Goal: Task Accomplishment & Management: Complete application form

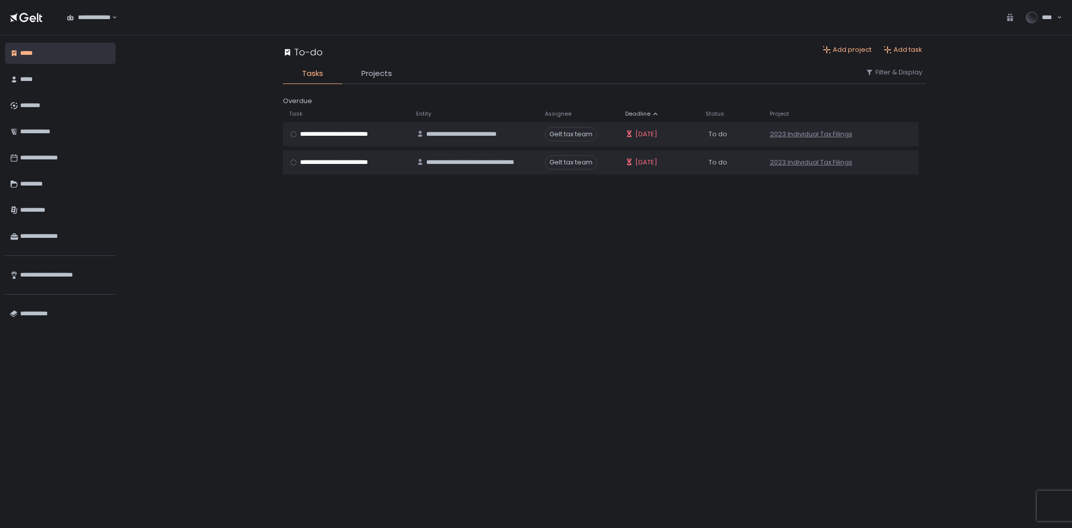
click at [51, 105] on div "********" at bounding box center [65, 105] width 90 height 17
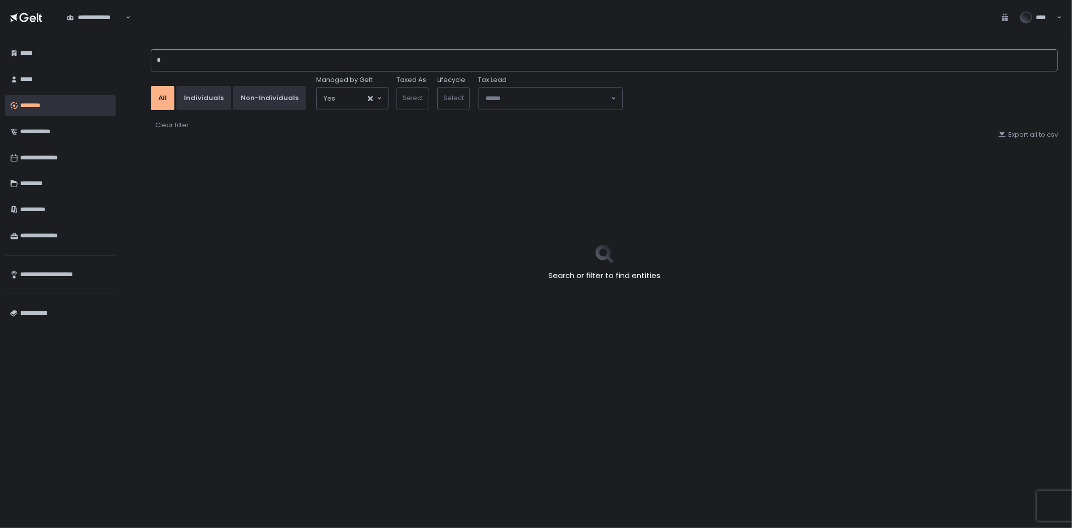
click at [233, 61] on input "*" at bounding box center [604, 60] width 907 height 22
type input "*"
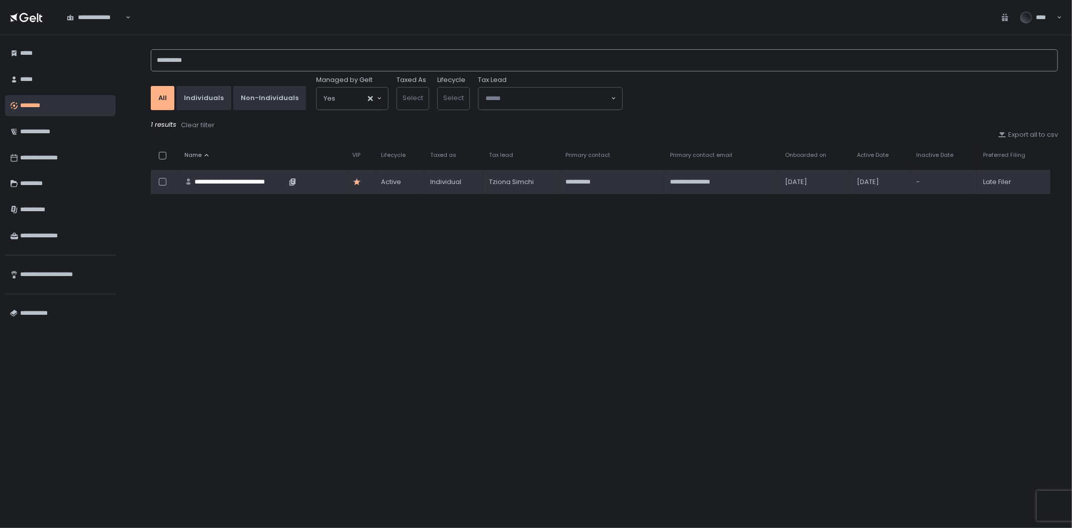
type input "**********"
click at [228, 179] on div "**********" at bounding box center [240, 181] width 92 height 9
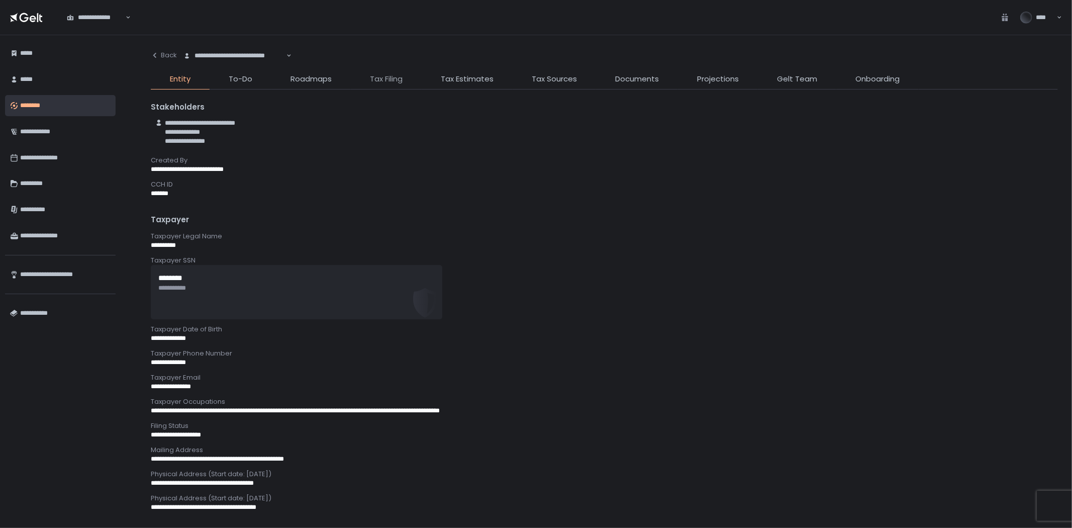
click at [384, 80] on span "Tax Filing" at bounding box center [386, 79] width 33 height 12
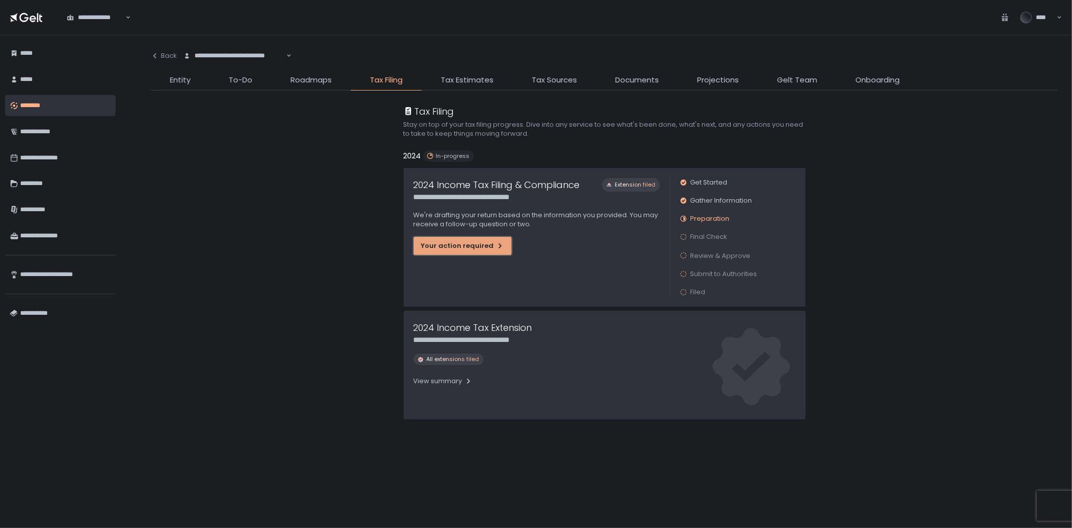
click at [485, 243] on div "Your action required" at bounding box center [462, 245] width 83 height 9
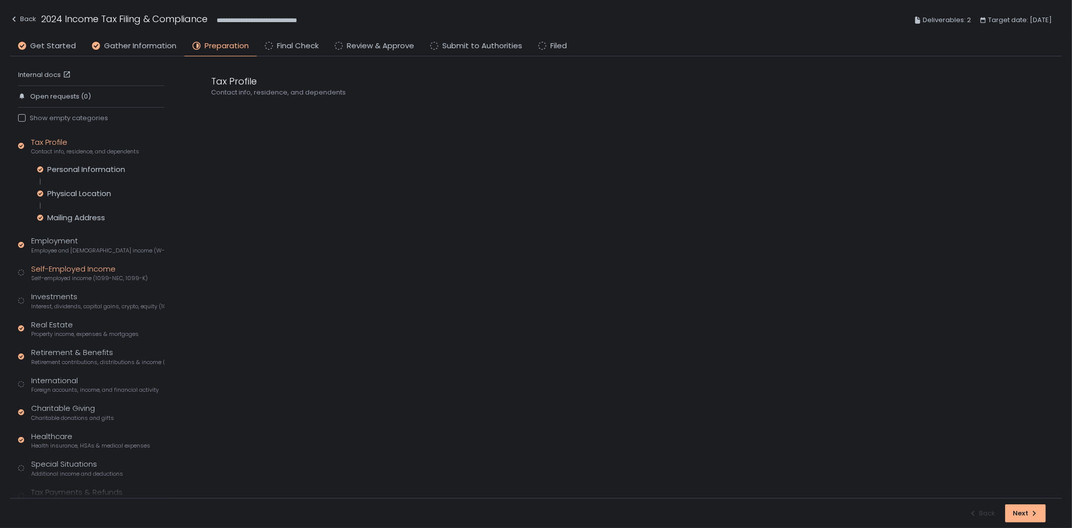
click at [74, 274] on span "Self-employed income (1099-NEC, 1099-K)" at bounding box center [89, 278] width 117 height 8
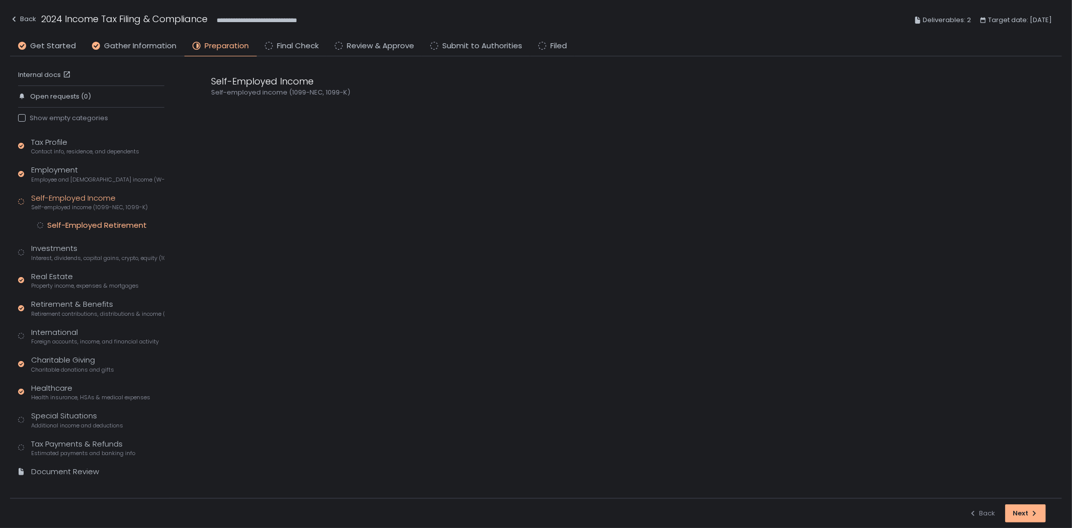
click at [89, 226] on div "Self-Employed Retirement" at bounding box center [96, 225] width 99 height 10
click at [85, 258] on span "Interest, dividends, capital gains, crypto, equity (1099s, K-1s)" at bounding box center [97, 258] width 133 height 8
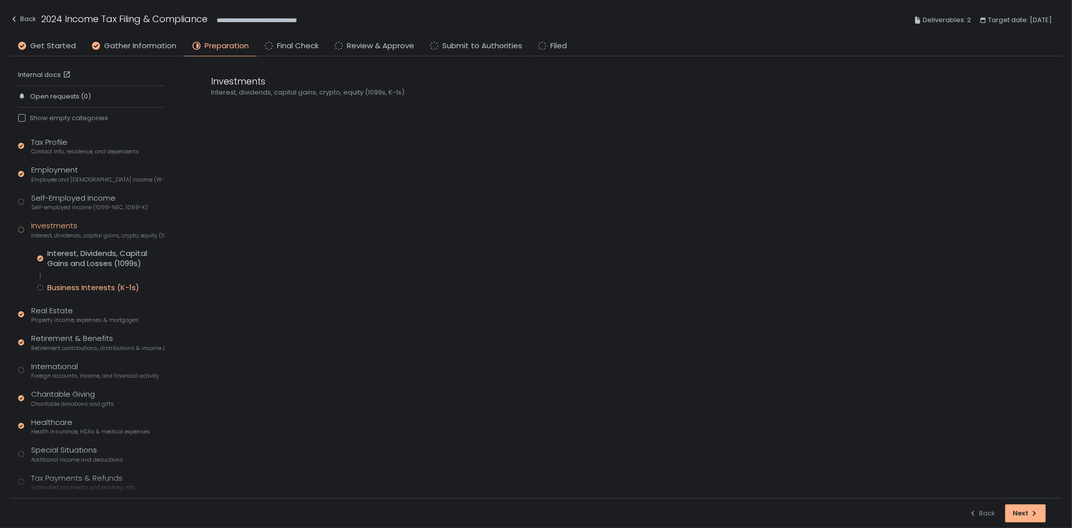
click at [76, 289] on div "Business Interests (K-1s)" at bounding box center [93, 287] width 92 height 10
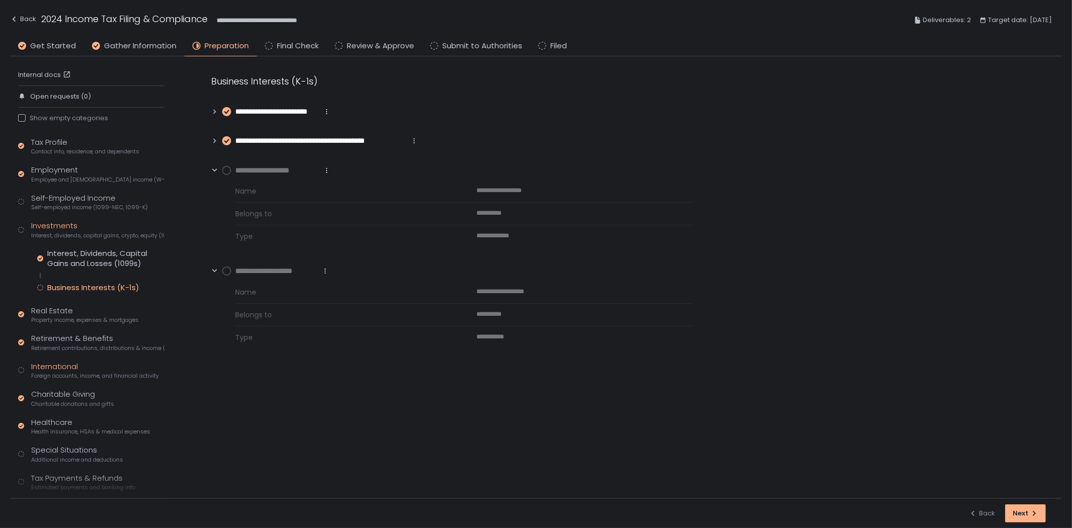
click at [78, 366] on div "International Foreign accounts, income, and financial activity" at bounding box center [95, 370] width 128 height 19
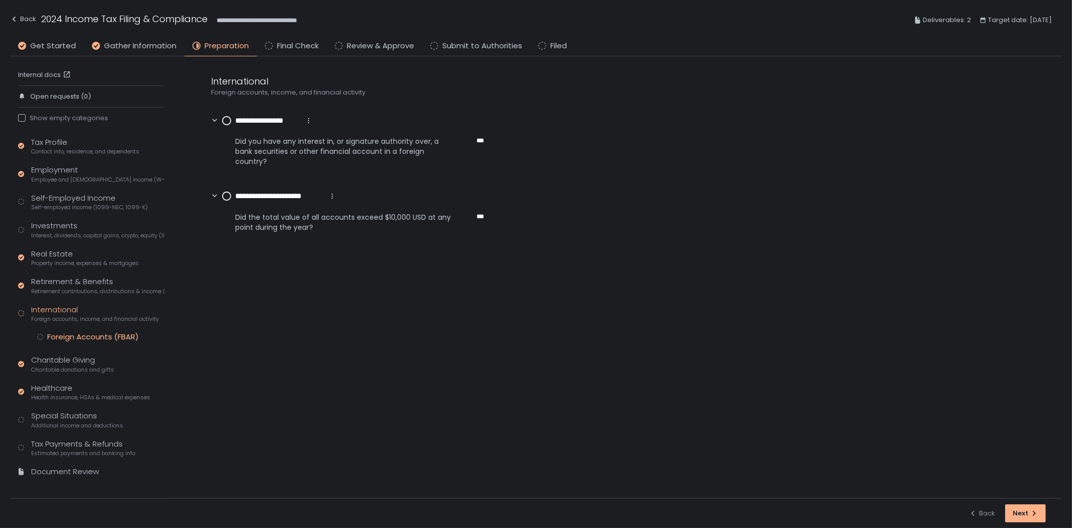
click at [98, 335] on div "Foreign Accounts (FBAR)" at bounding box center [92, 337] width 91 height 10
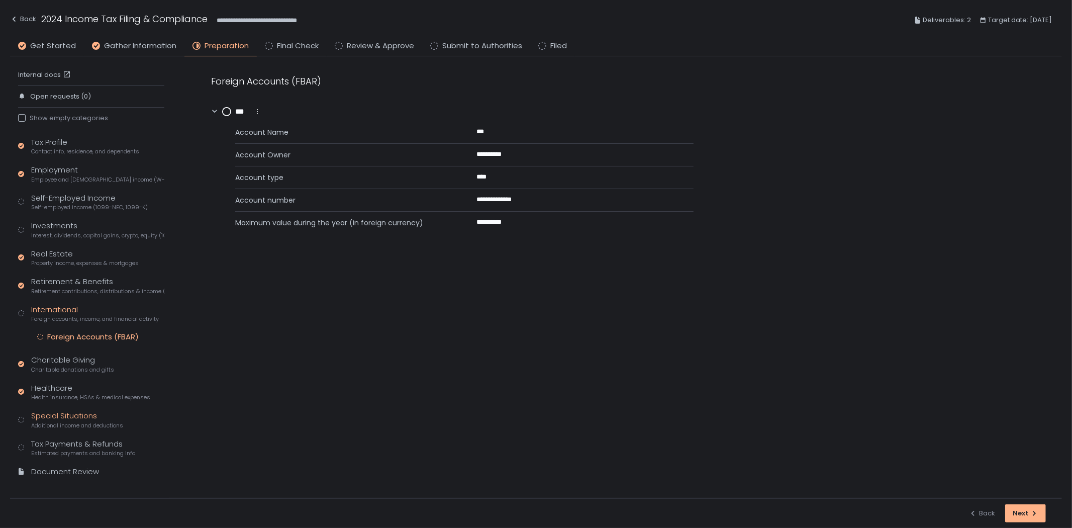
click at [68, 419] on div "Special Situations Additional income and deductions" at bounding box center [77, 419] width 92 height 19
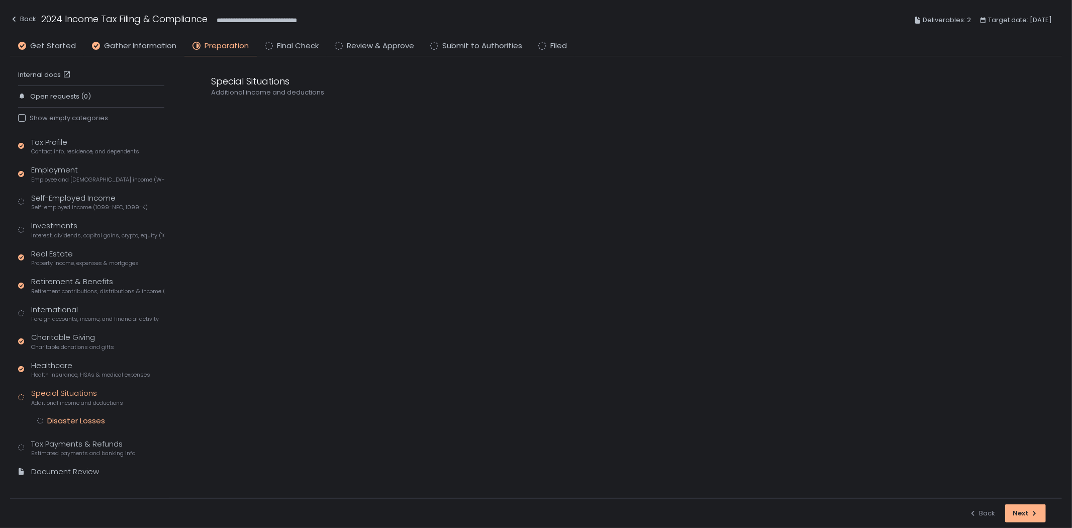
click at [89, 421] on div "Disaster Losses" at bounding box center [76, 421] width 58 height 10
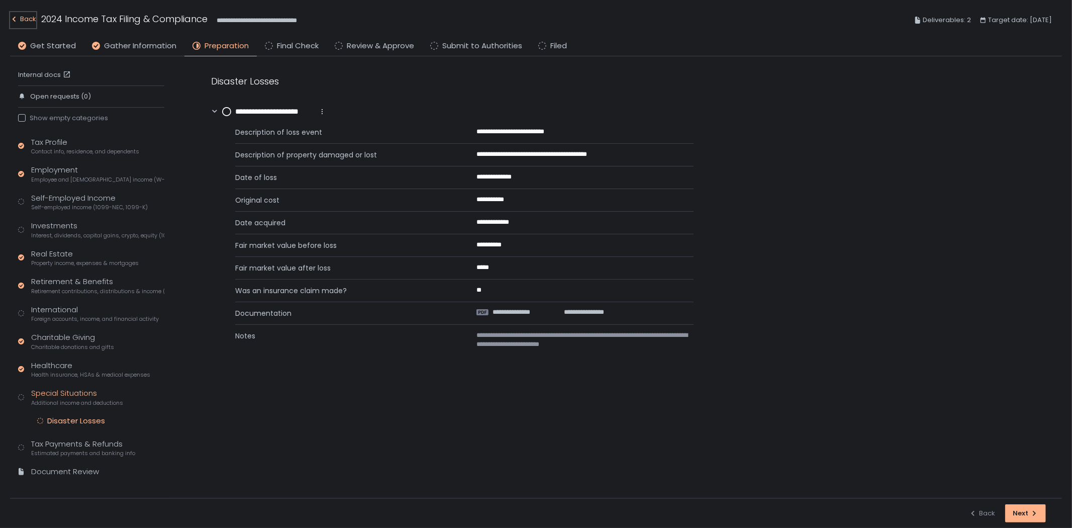
click at [26, 22] on div "Back" at bounding box center [23, 19] width 26 height 12
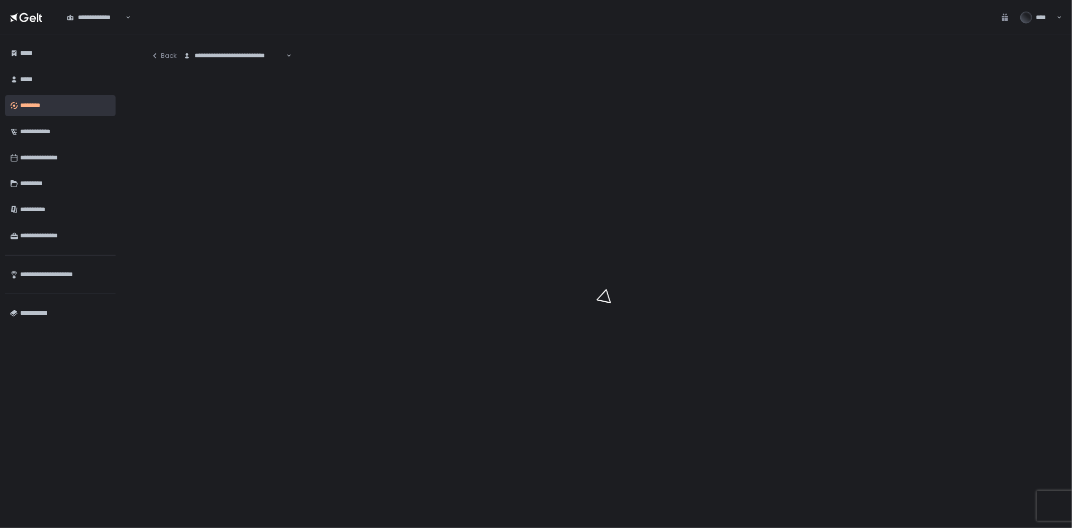
click at [204, 59] on div "**********" at bounding box center [234, 56] width 104 height 10
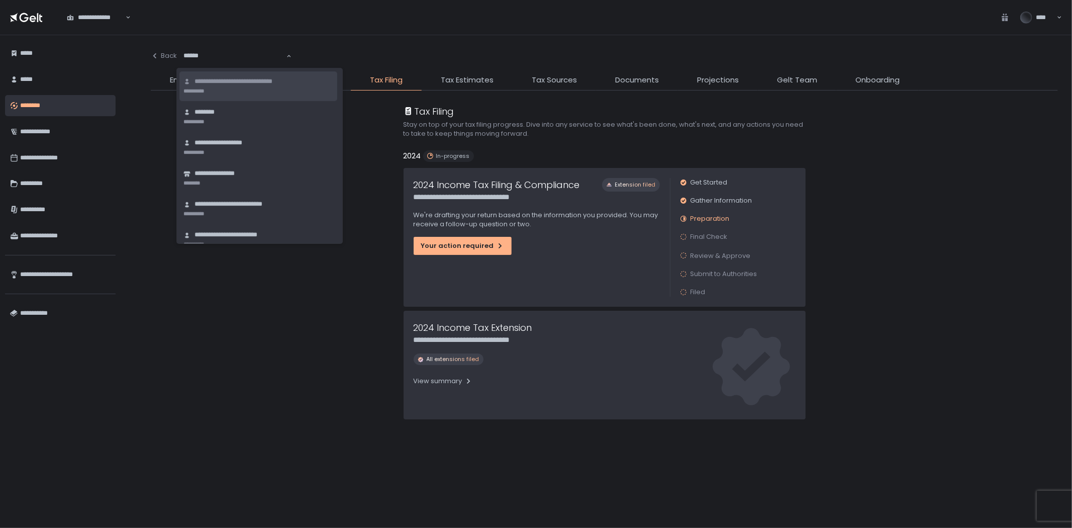
type input "*******"
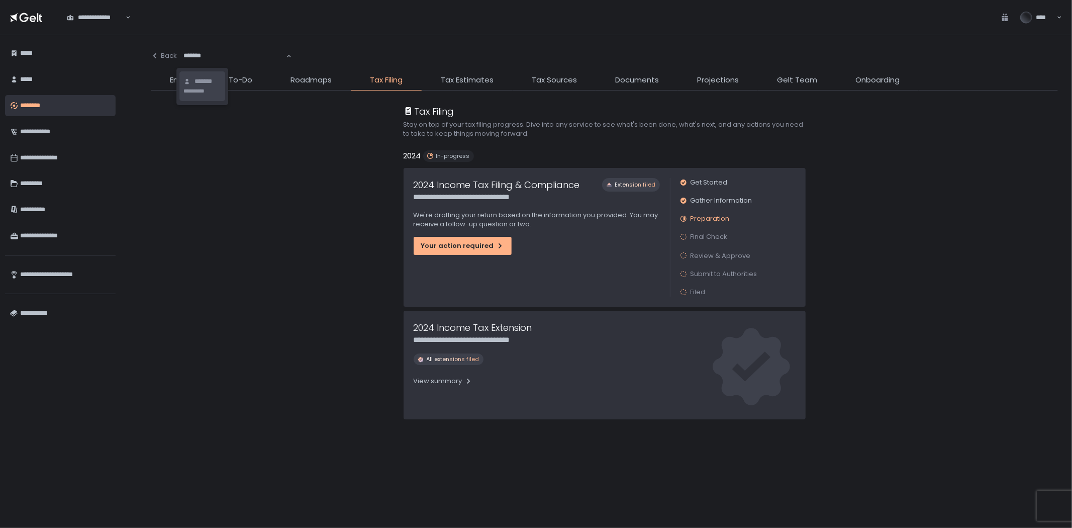
click at [188, 86] on li "**********" at bounding box center [202, 86] width 46 height 30
click at [508, 257] on div "**********" at bounding box center [536, 237] width 266 height 139
click at [480, 238] on button "Your action required" at bounding box center [462, 246] width 98 height 18
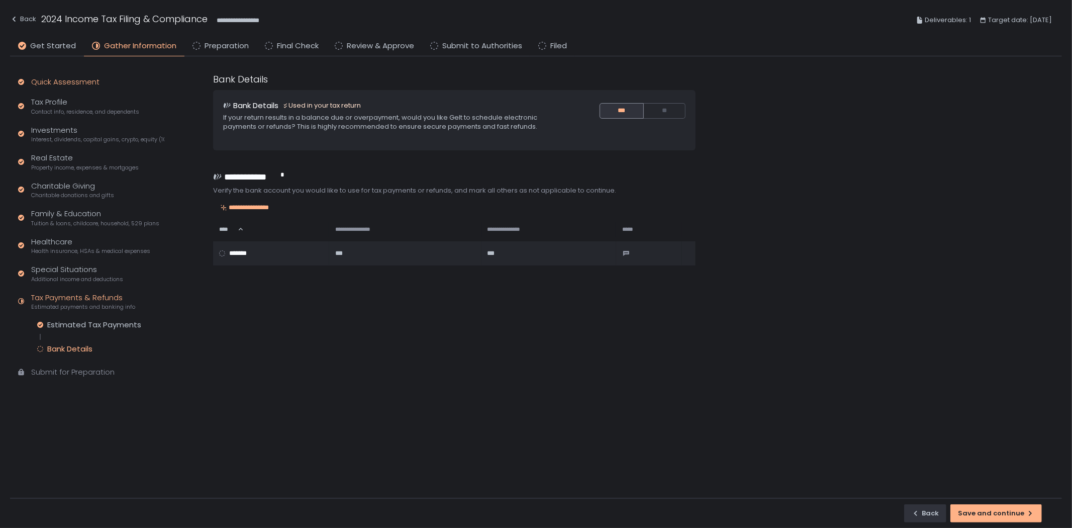
click at [56, 82] on div "Quick Assessment" at bounding box center [65, 82] width 68 height 12
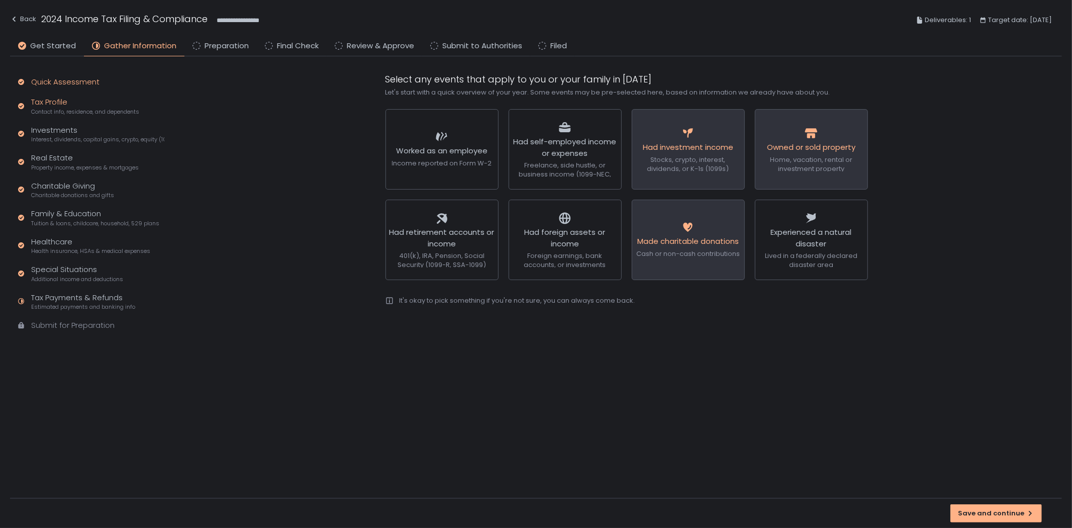
click at [68, 108] on span "Contact info, residence, and dependents" at bounding box center [85, 112] width 108 height 8
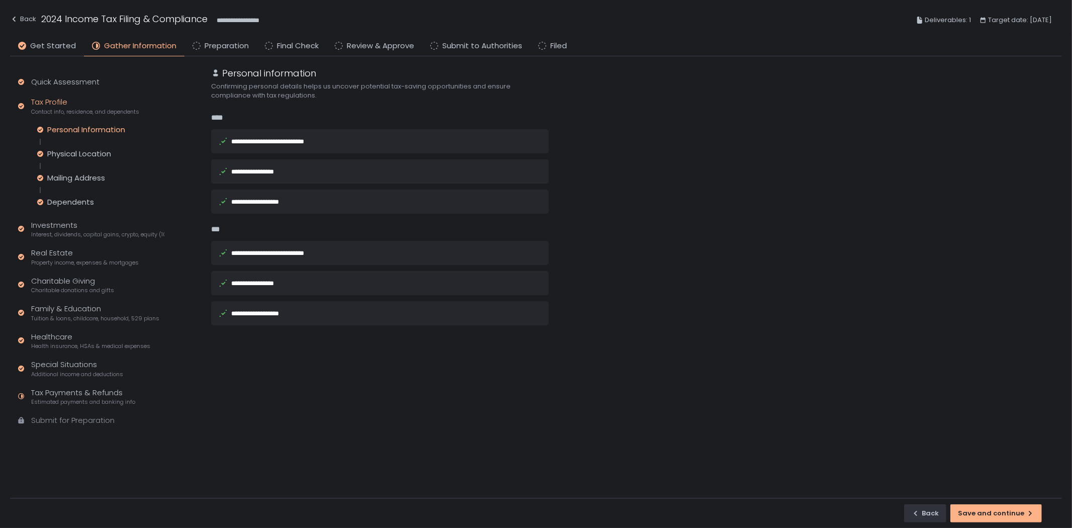
click at [200, 47] on li "Preparation" at bounding box center [220, 48] width 72 height 16
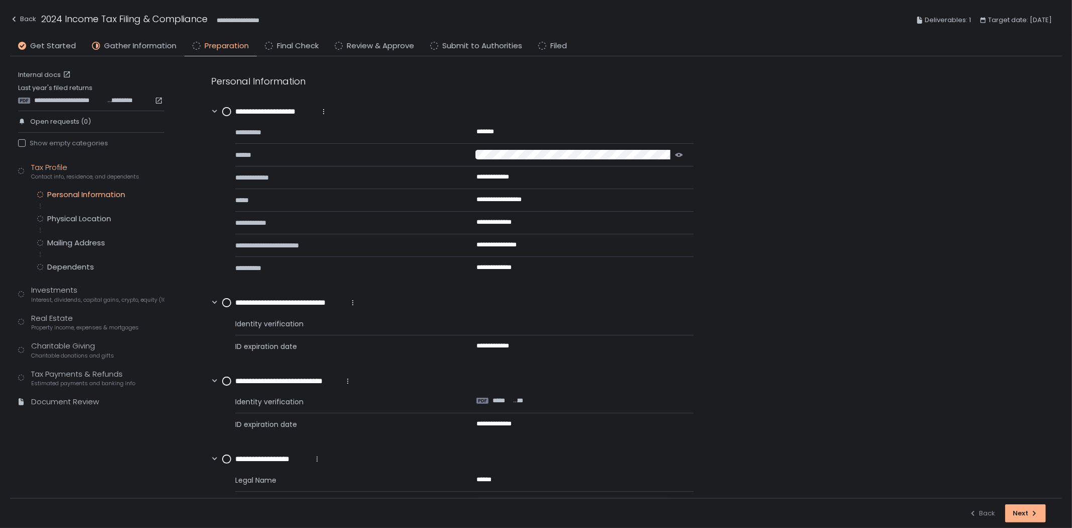
click at [78, 225] on div "Personal Information Physical Location Mailing Address Dependents" at bounding box center [100, 230] width 127 height 82
click at [62, 297] on span "Interest, dividends, capital gains, crypto, equity (1099s, K-1s)" at bounding box center [97, 300] width 133 height 8
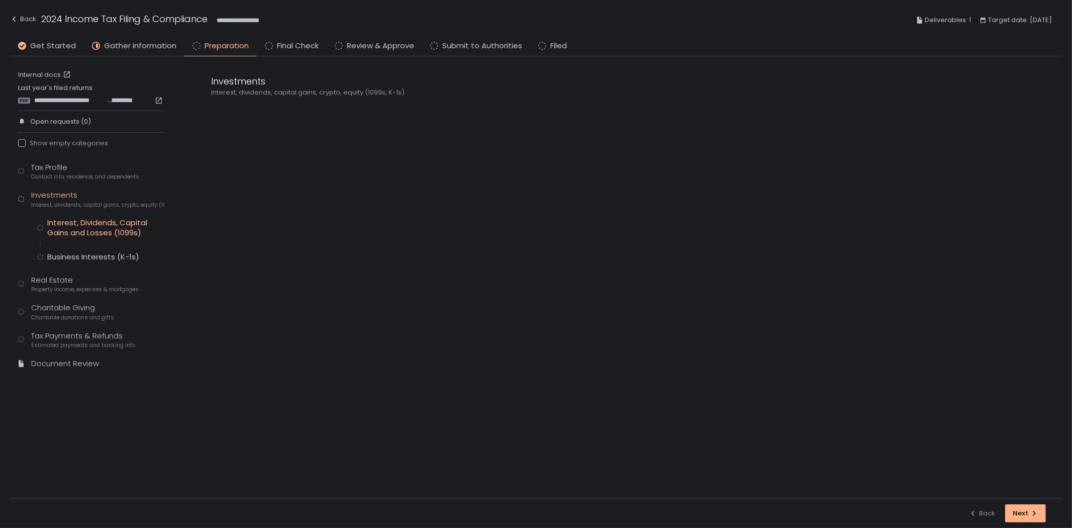
click at [105, 228] on div "Interest, Dividends, Capital Gains and Losses (1099s)" at bounding box center [105, 228] width 117 height 20
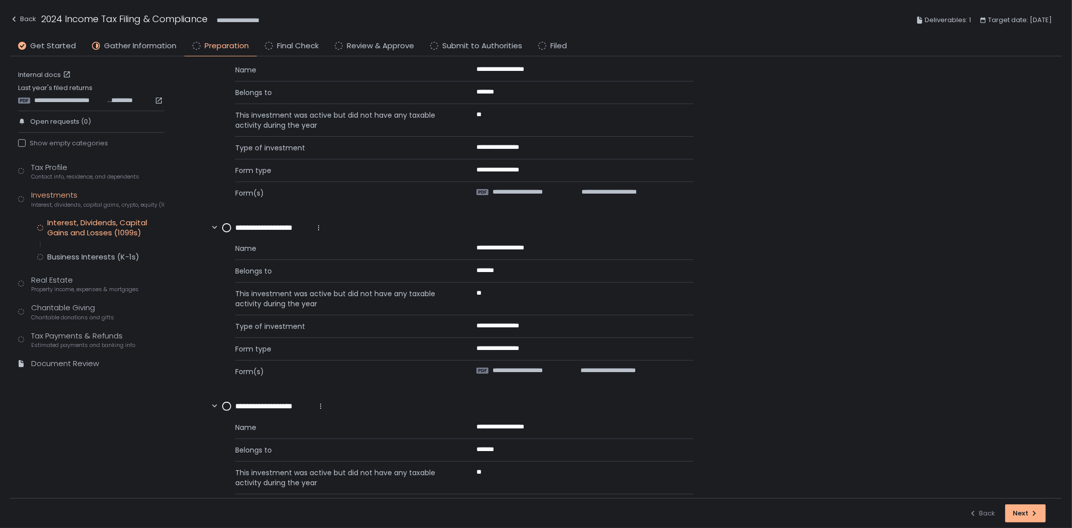
scroll to position [382, 0]
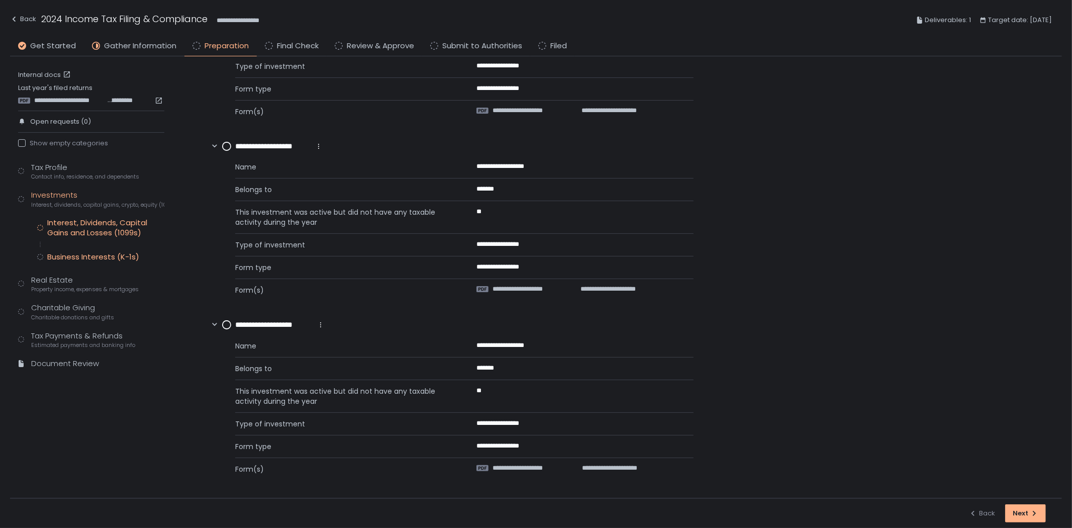
click at [107, 254] on div "Business Interests (K-1s)" at bounding box center [93, 257] width 92 height 10
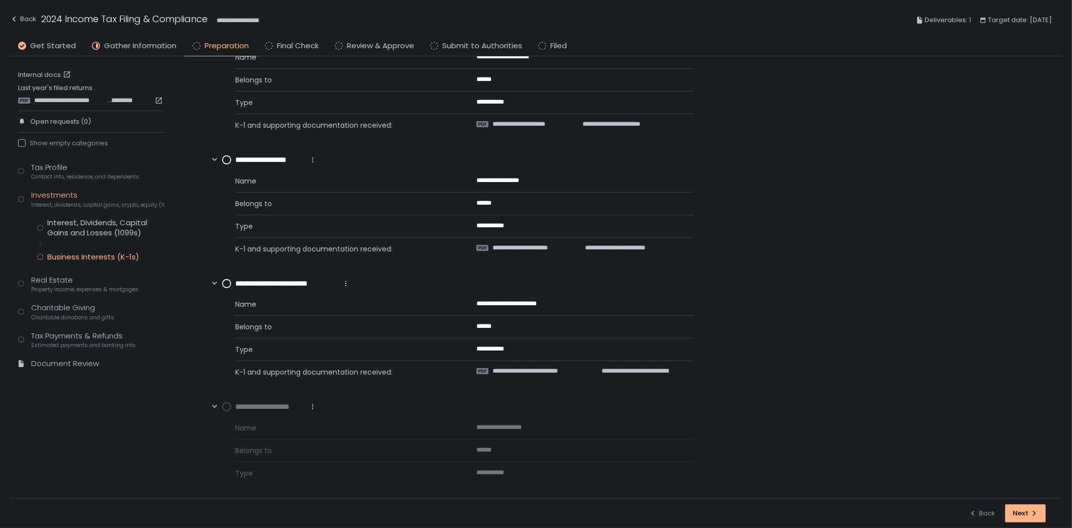
scroll to position [327, 0]
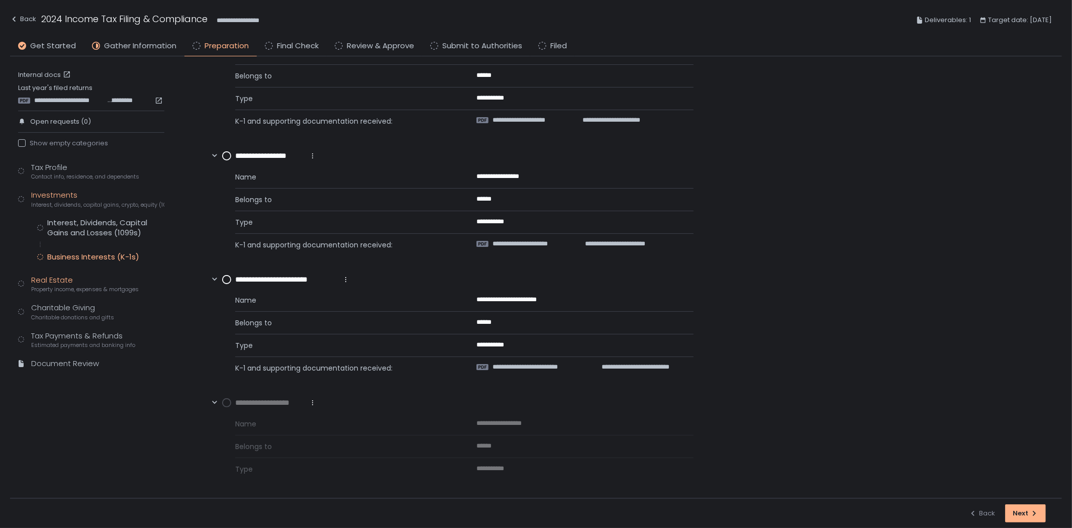
click at [59, 279] on div "Real Estate Property income, expenses & mortgages" at bounding box center [85, 283] width 108 height 19
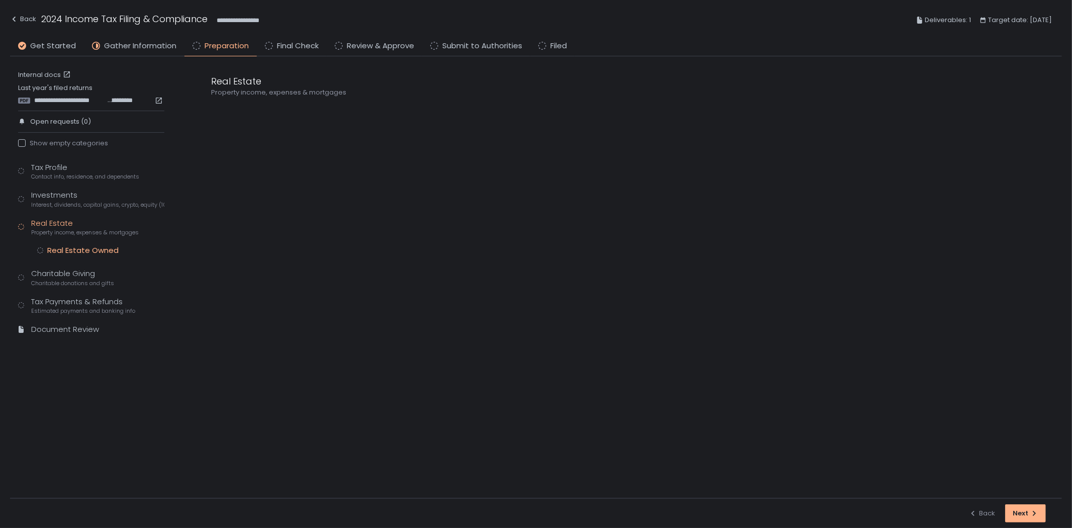
click at [94, 248] on div "Real Estate Owned" at bounding box center [82, 250] width 71 height 10
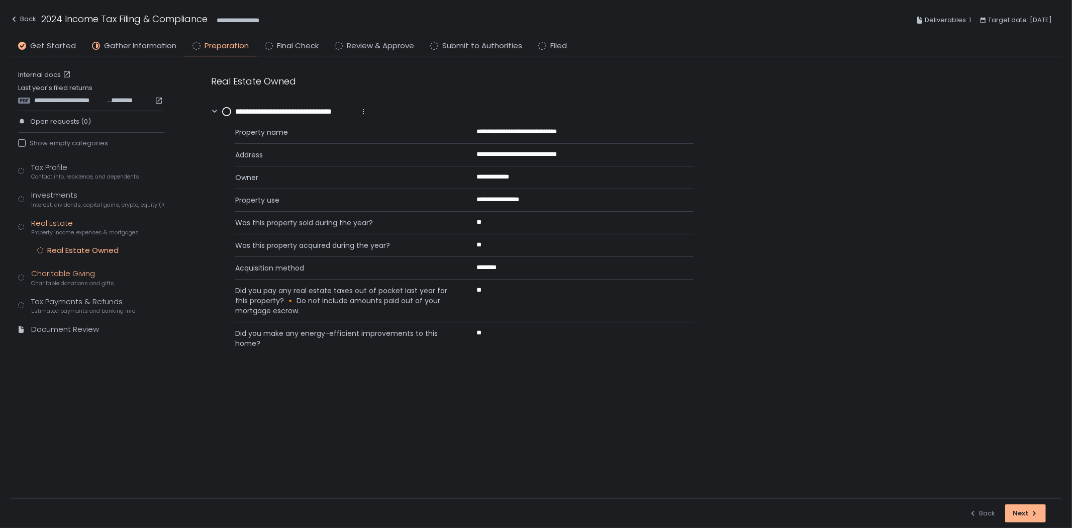
click at [85, 277] on div "Charitable Giving Charitable donations and gifts" at bounding box center [72, 277] width 83 height 19
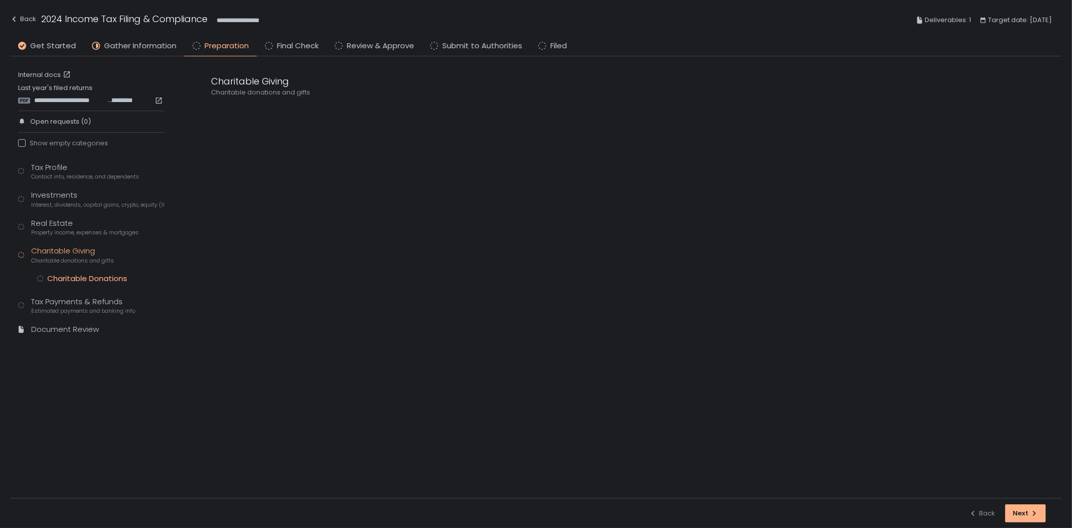
click at [102, 278] on div "Charitable Donations" at bounding box center [87, 278] width 80 height 10
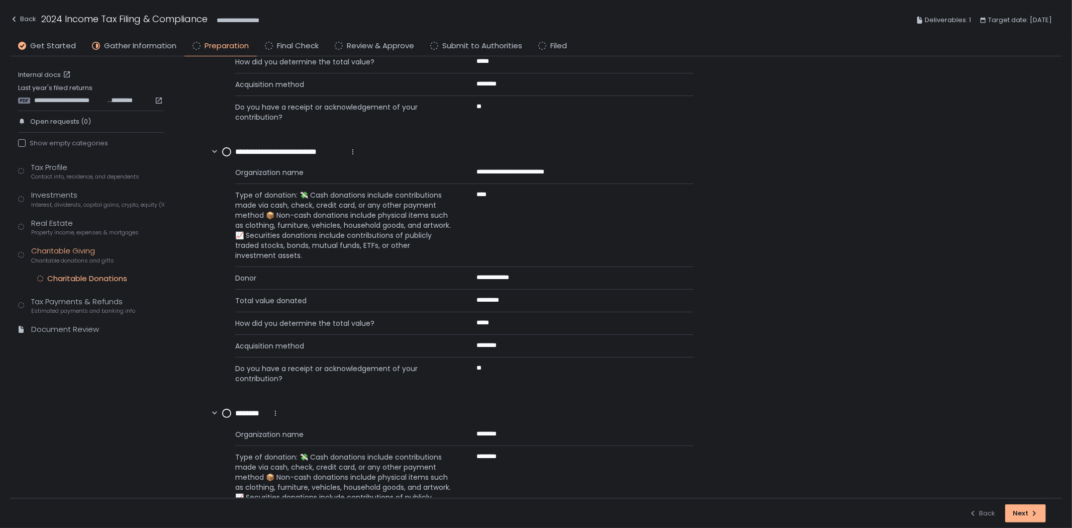
scroll to position [670, 0]
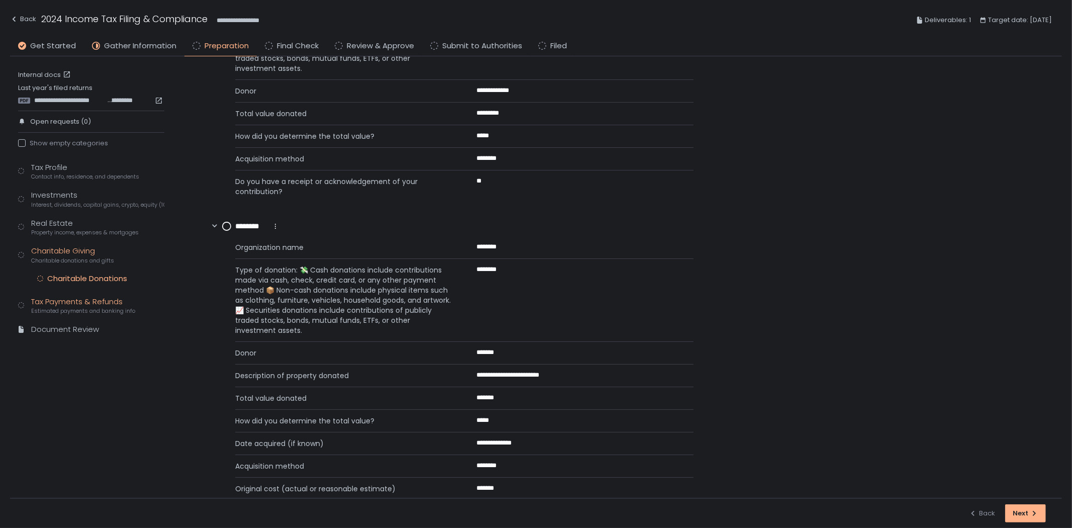
click at [78, 301] on div "Tax Payments & Refunds Estimated payments and banking info" at bounding box center [83, 305] width 104 height 19
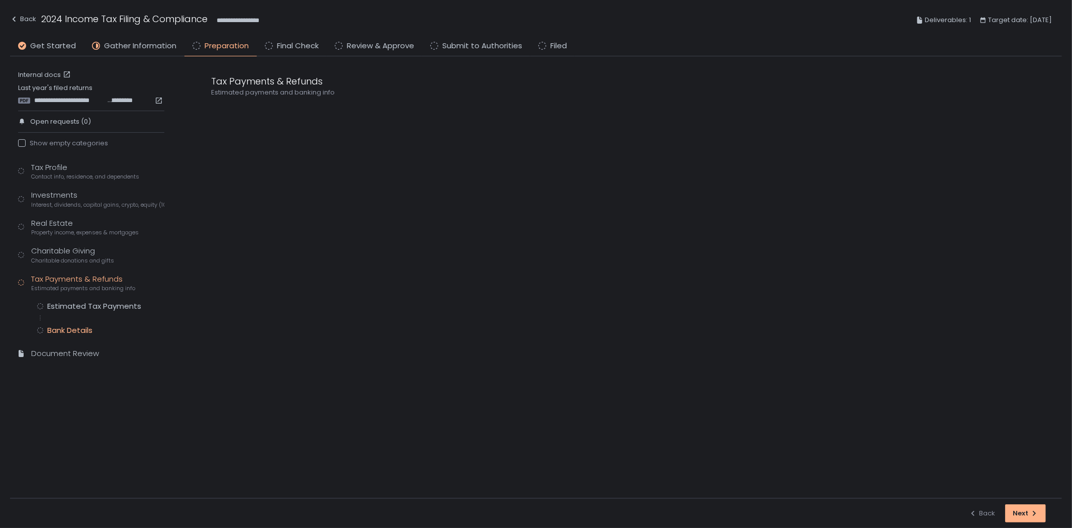
click at [71, 329] on div "Bank Details" at bounding box center [69, 330] width 45 height 10
click at [78, 223] on div "Real Estate Property income, expenses & mortgages" at bounding box center [85, 227] width 108 height 19
click at [87, 196] on div "Investments Interest, dividends, capital gains, crypto, equity (1099s, K-1s)" at bounding box center [97, 198] width 133 height 19
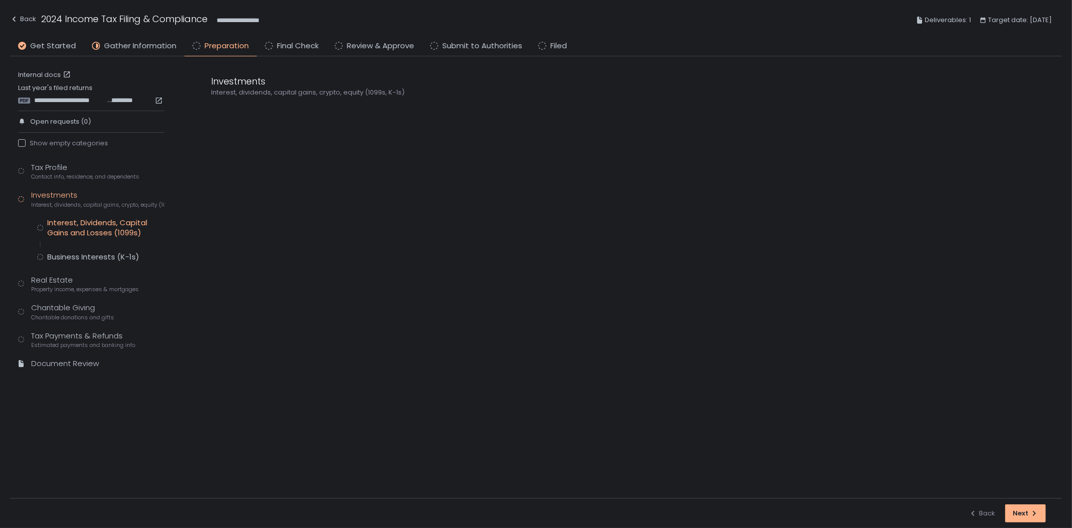
click at [77, 228] on div "Interest, Dividends, Capital Gains and Losses (1099s)" at bounding box center [105, 228] width 117 height 20
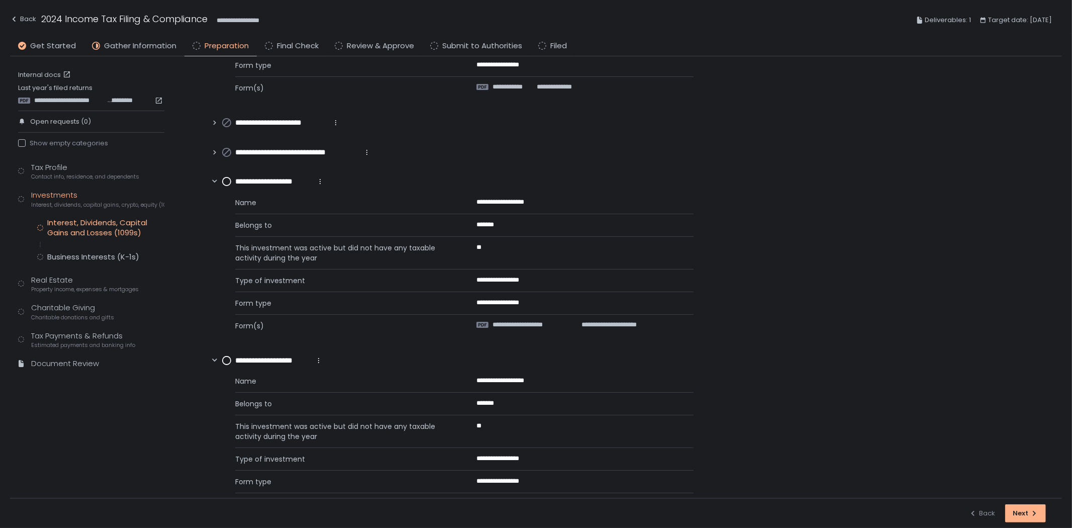
scroll to position [382, 0]
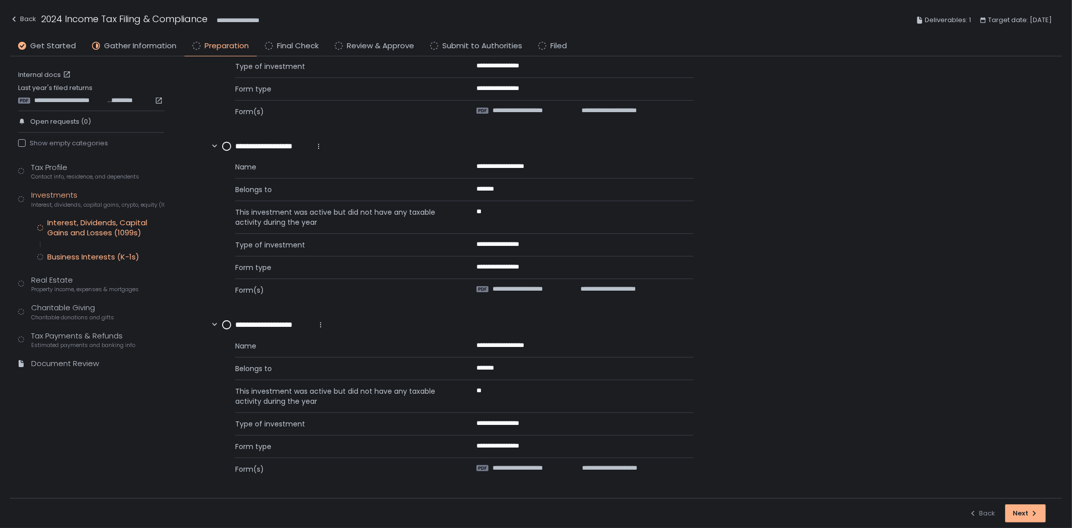
click at [63, 261] on div "Business Interests (K-1s)" at bounding box center [93, 257] width 92 height 10
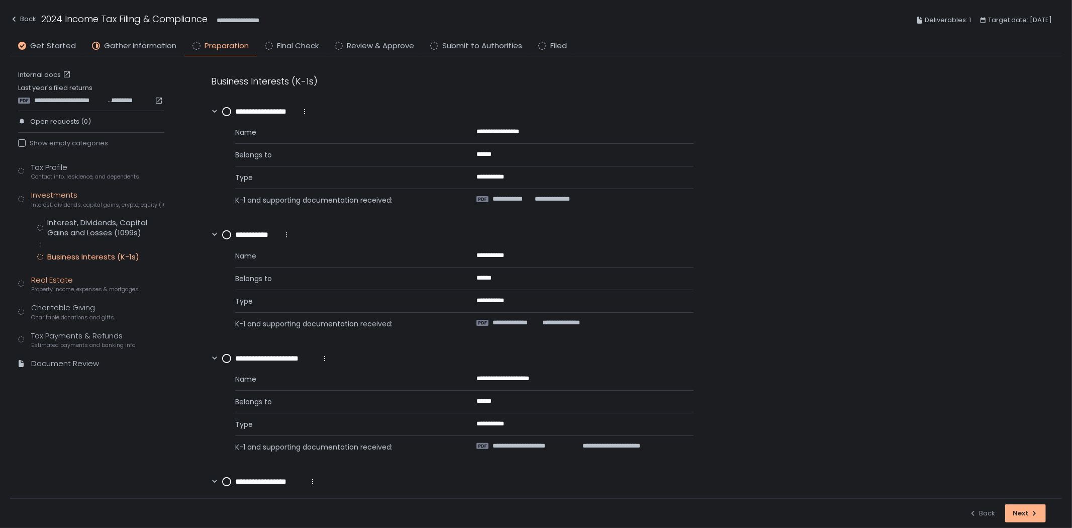
click at [60, 283] on div "Real Estate Property income, expenses & mortgages" at bounding box center [85, 283] width 108 height 19
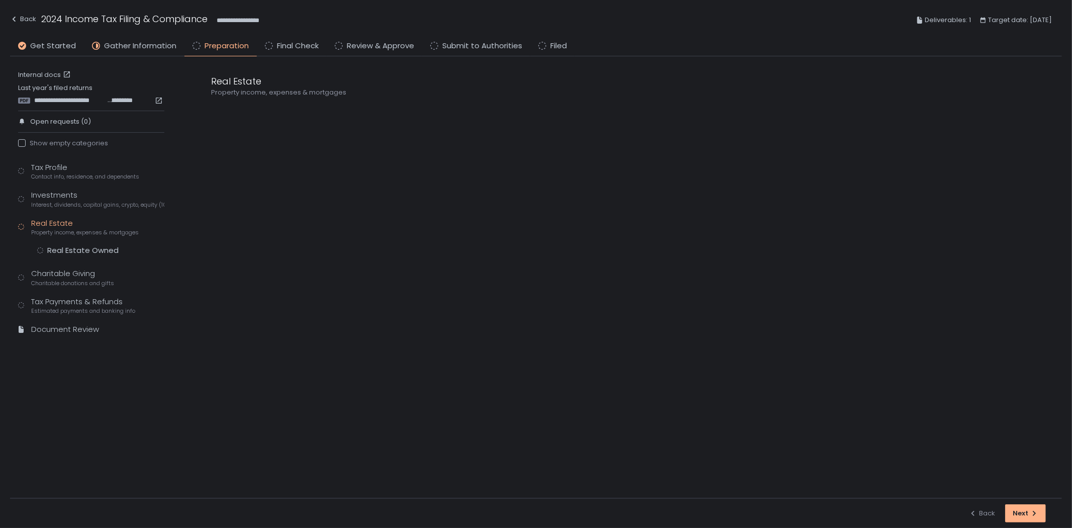
click at [81, 244] on div "Tax Profile Contact info, residence, and dependents Investments Interest, divid…" at bounding box center [91, 253] width 146 height 182
click at [83, 250] on div "Real Estate Owned" at bounding box center [82, 250] width 71 height 10
